Goal: Task Accomplishment & Management: Complete application form

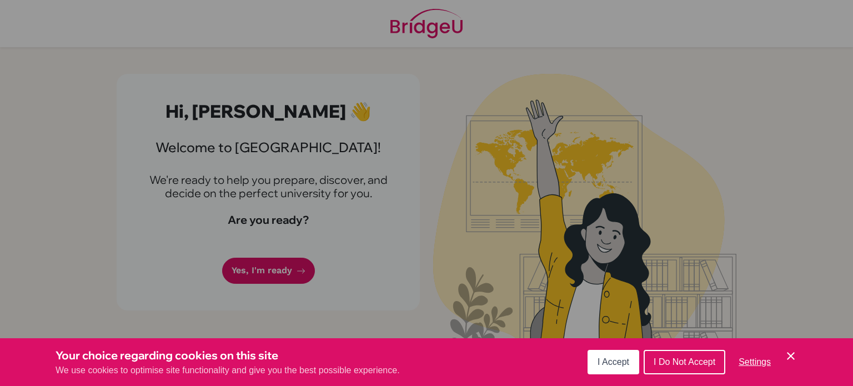
click at [253, 274] on div "Cookie Preferences" at bounding box center [426, 193] width 853 height 386
click at [608, 360] on span "I Accept" at bounding box center [614, 361] width 32 height 9
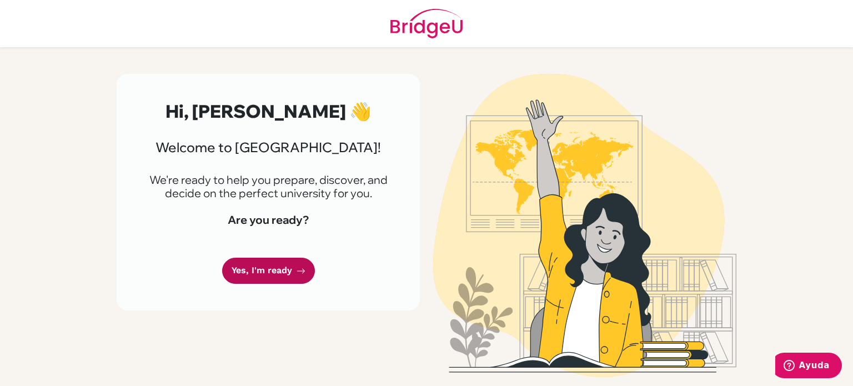
click at [282, 271] on link "Yes, I'm ready" at bounding box center [268, 271] width 93 height 26
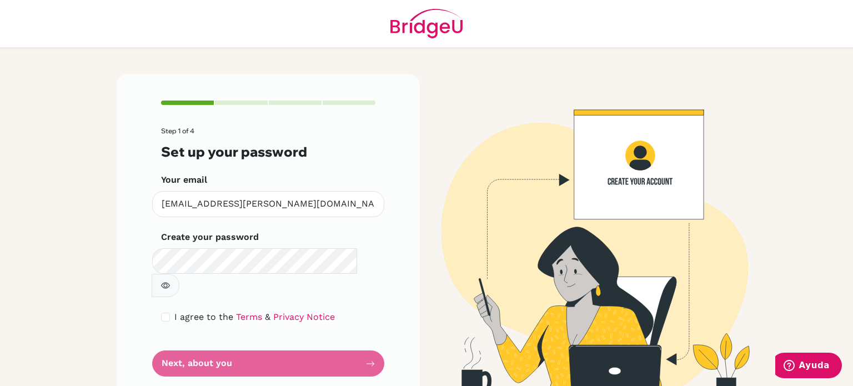
click at [179, 274] on button "button" at bounding box center [166, 285] width 28 height 23
click at [174, 312] on span "I agree to the" at bounding box center [203, 317] width 59 height 11
click at [165, 313] on input "checkbox" at bounding box center [165, 317] width 9 height 9
checkbox input "true"
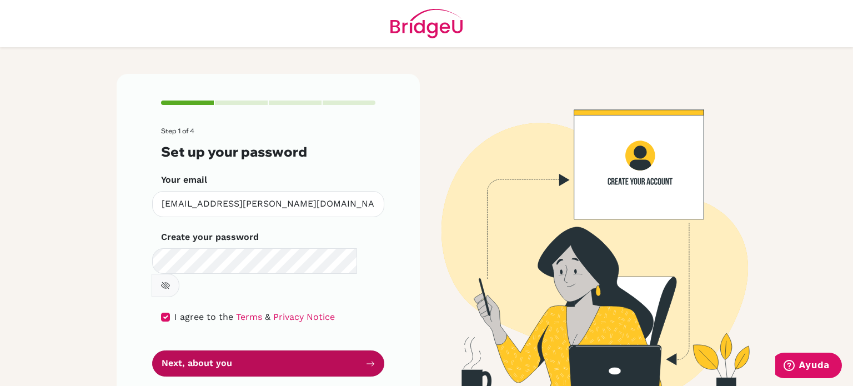
click at [198, 351] on button "Next, about you" at bounding box center [268, 364] width 232 height 26
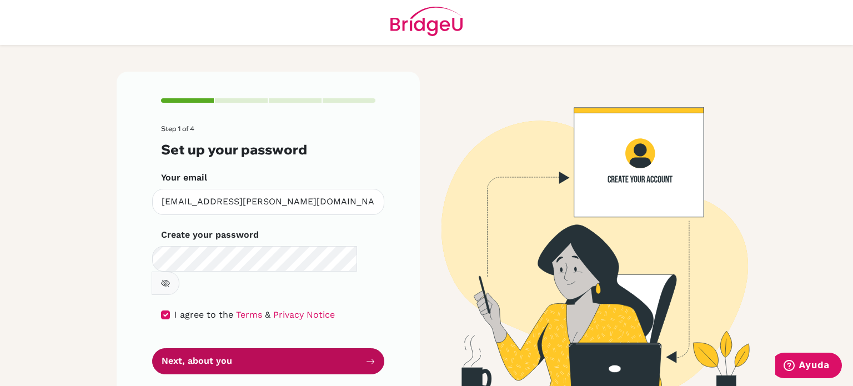
click at [316, 348] on button "Next, about you" at bounding box center [268, 361] width 232 height 26
click at [367, 359] on icon "submit" at bounding box center [371, 361] width 8 height 5
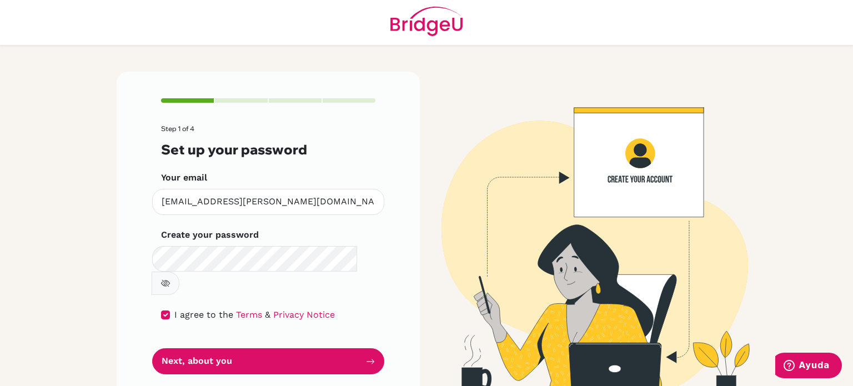
scroll to position [0, 0]
